Goal: Check status

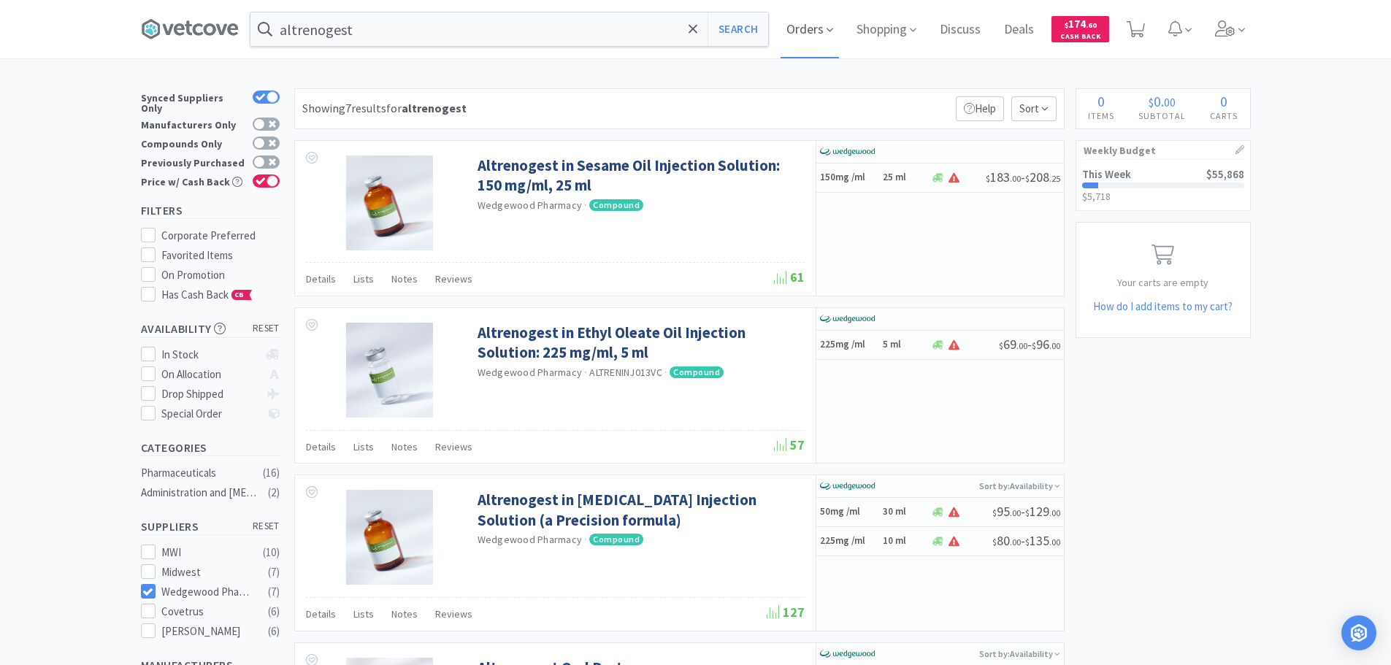
click at [813, 31] on span "Orders" at bounding box center [809, 29] width 58 height 58
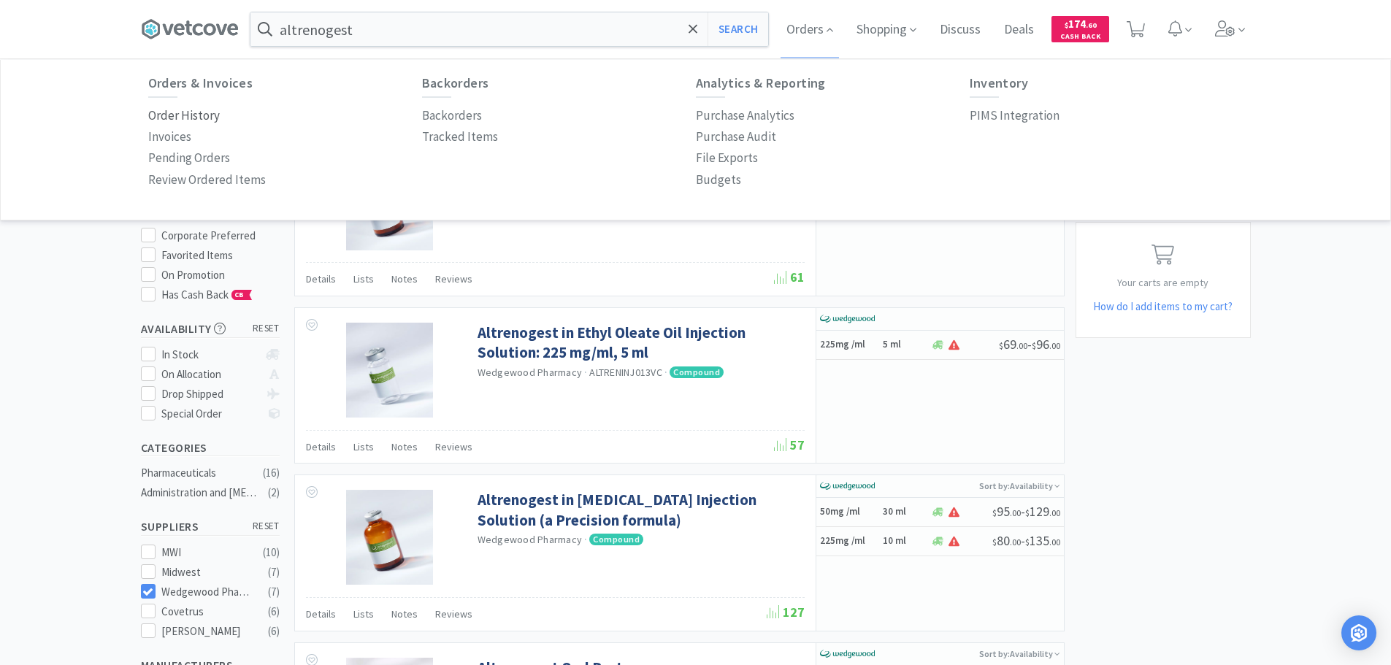
click at [201, 114] on p "Order History" at bounding box center [184, 116] width 72 height 20
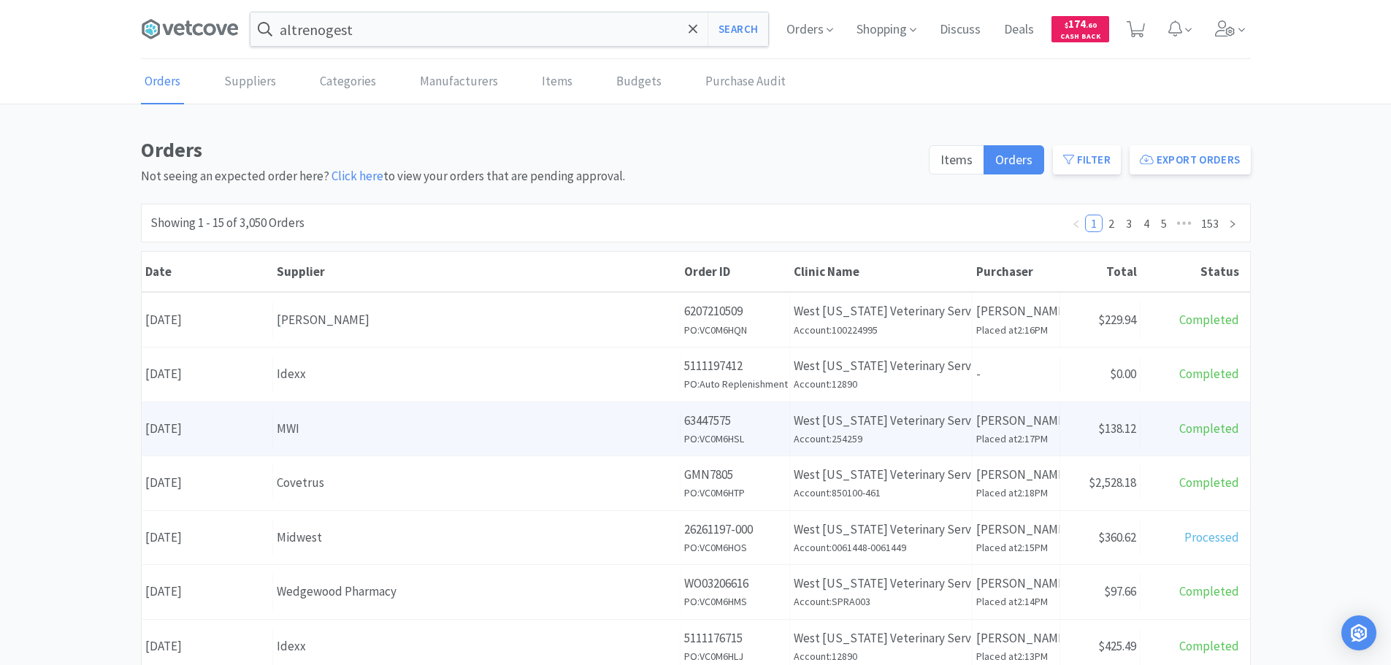
click at [388, 442] on div "Supplier MWI" at bounding box center [476, 428] width 407 height 37
